Goal: Task Accomplishment & Management: Manage account settings

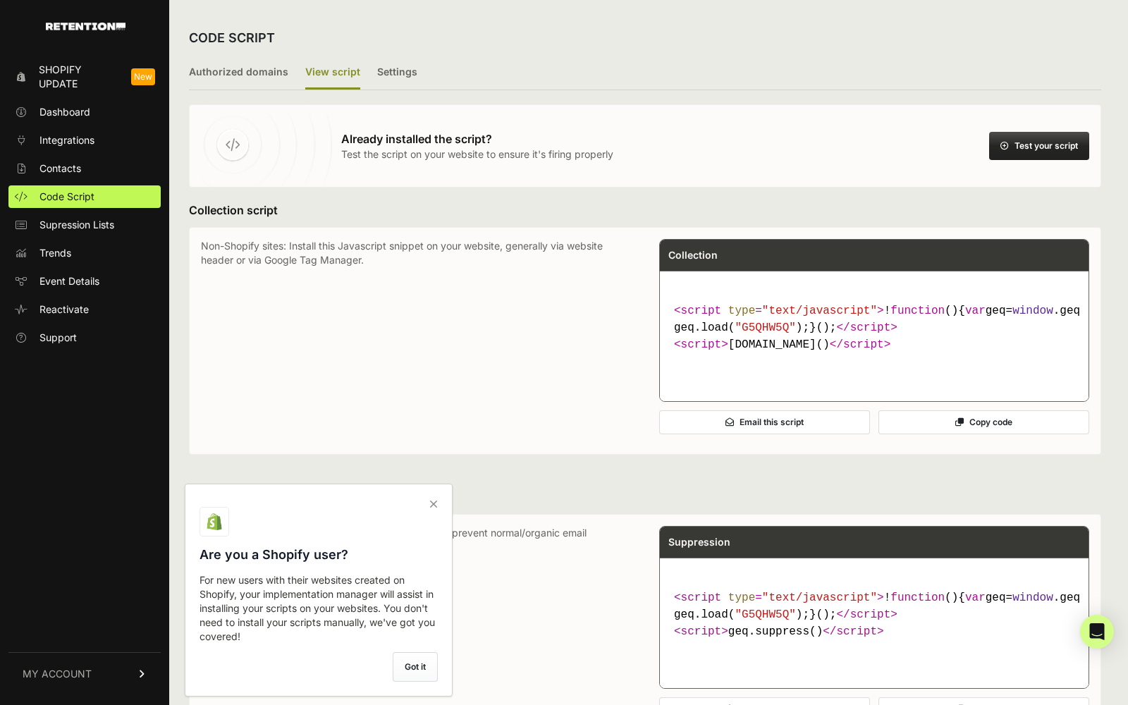
click at [54, 675] on span "MY ACCOUNT" at bounding box center [57, 674] width 69 height 14
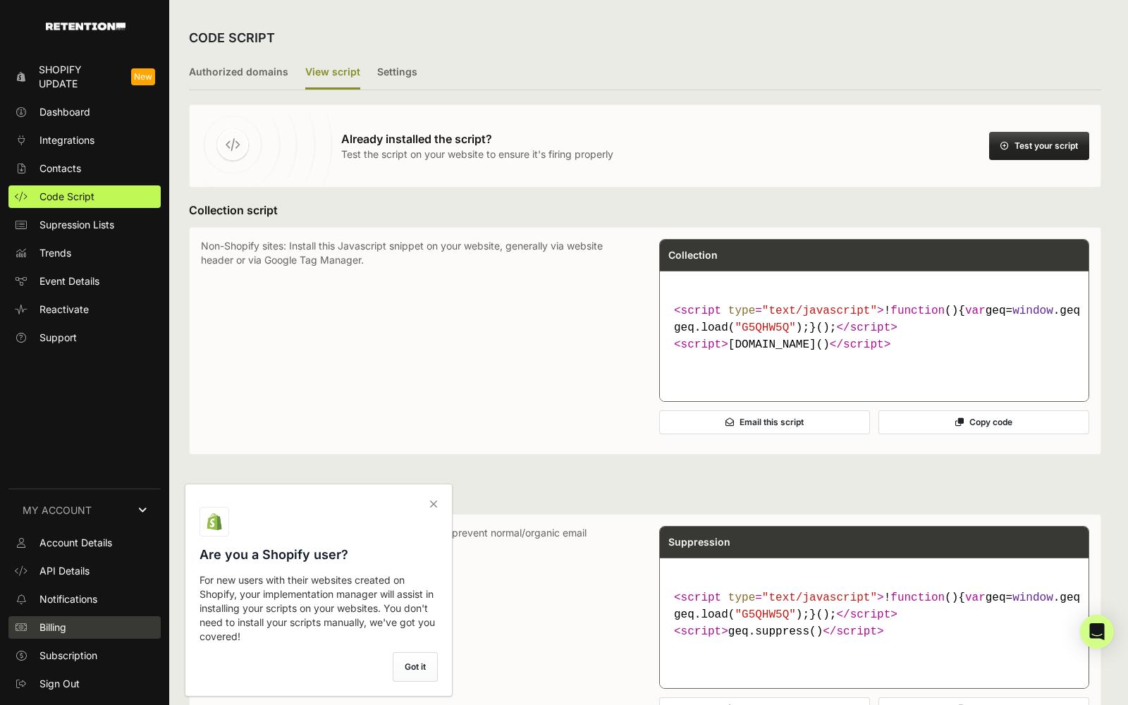
click at [99, 627] on link "Billing" at bounding box center [84, 627] width 152 height 23
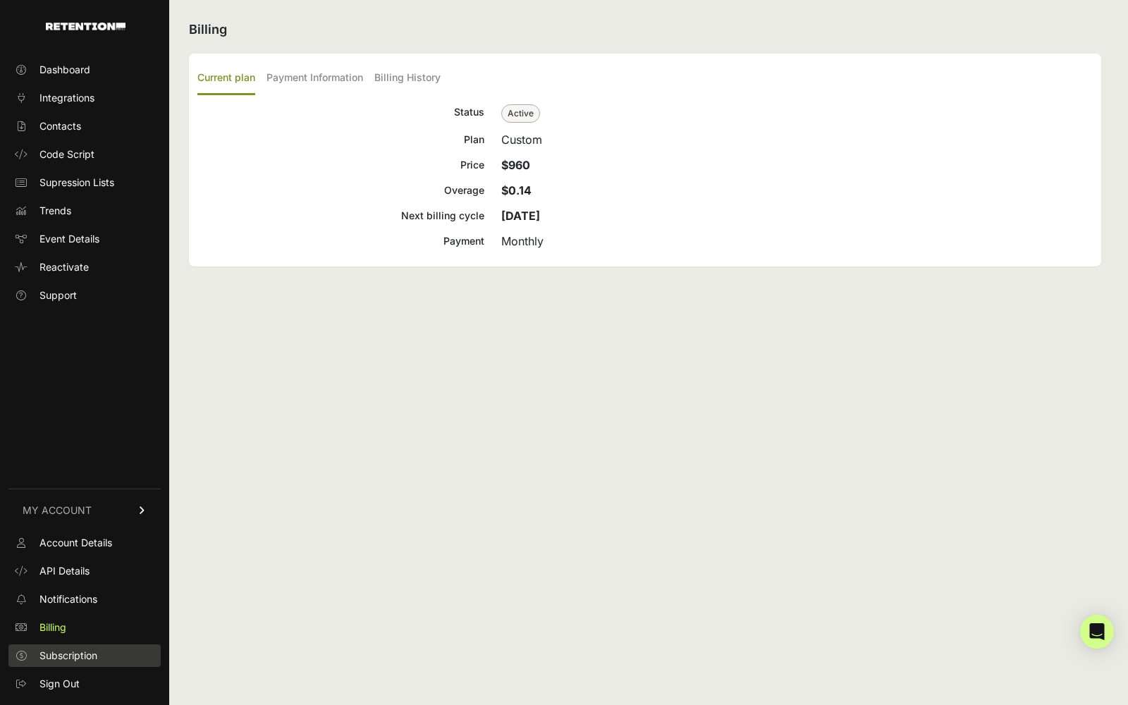
click at [99, 645] on link "Subscription" at bounding box center [84, 656] width 152 height 23
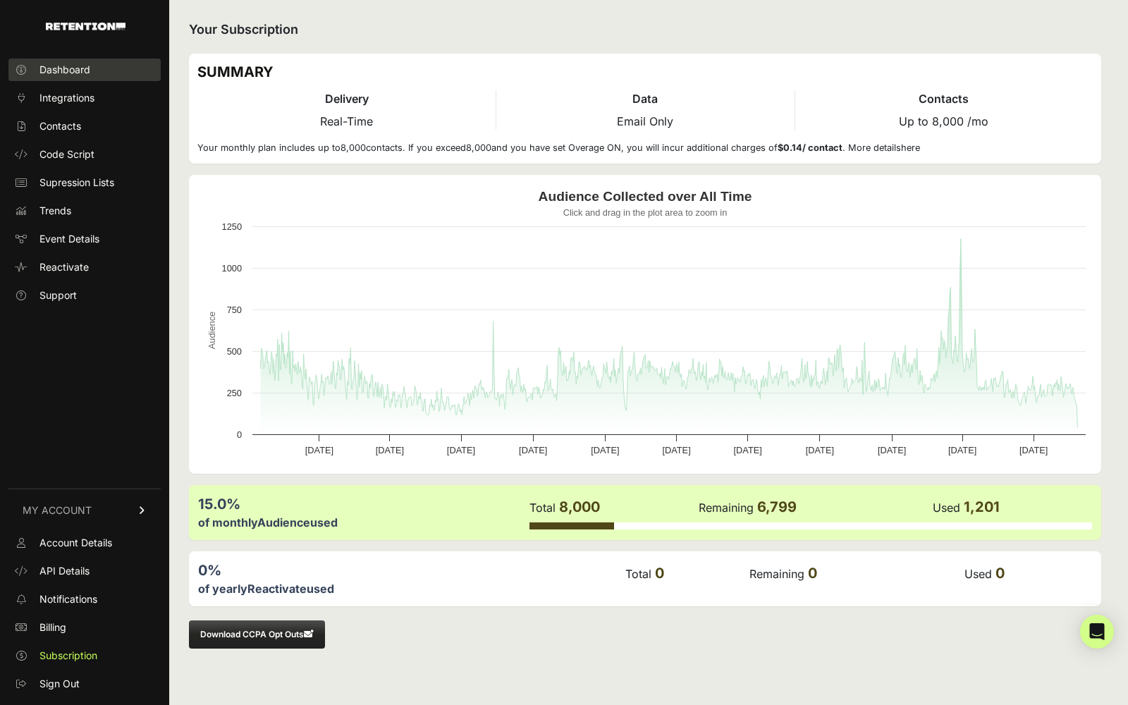
click at [80, 75] on span "Dashboard" at bounding box center [64, 70] width 51 height 14
